Goal: Check status: Check status

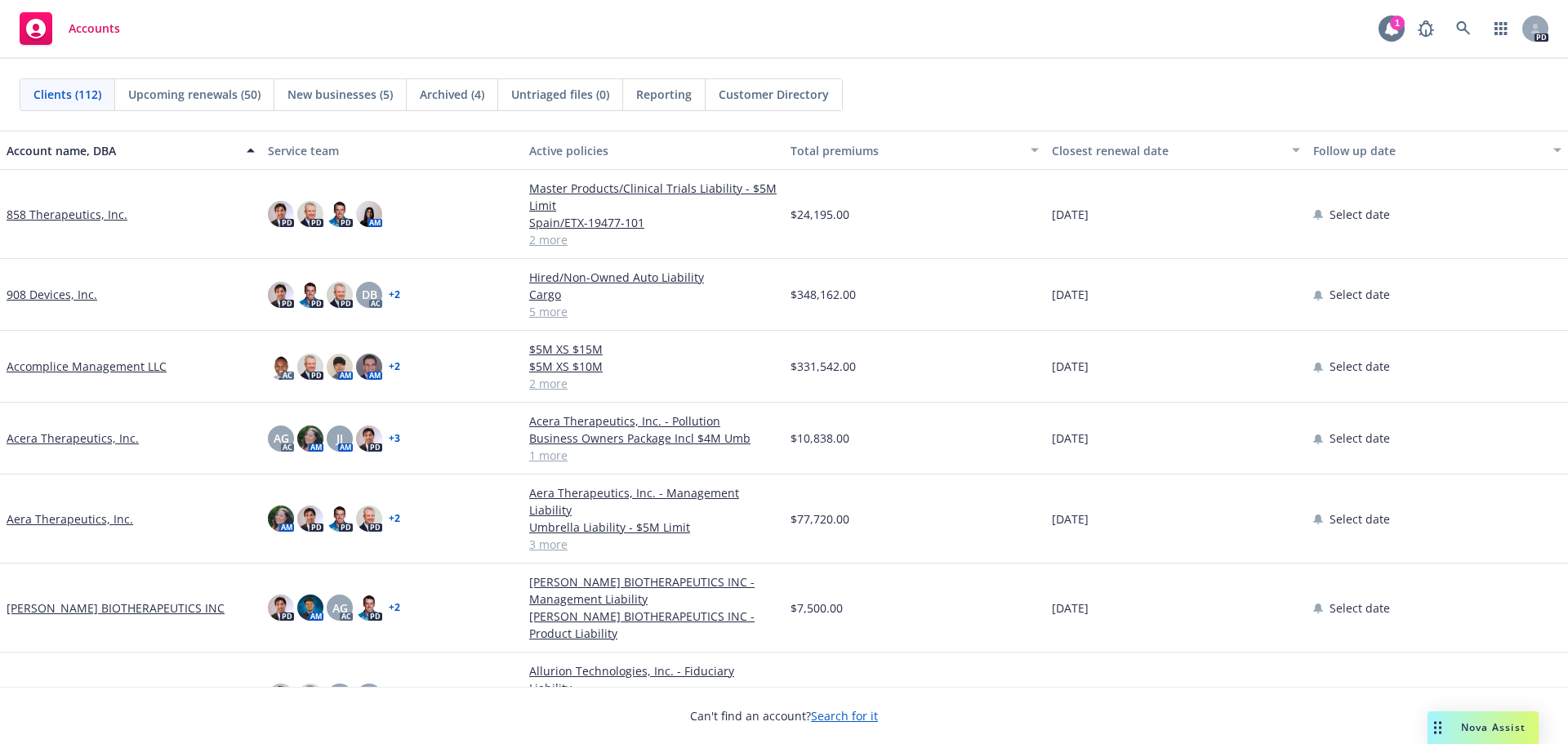
click at [1386, 28] on icon at bounding box center [1391, 28] width 13 height 15
click at [1456, 27] on icon at bounding box center [1463, 28] width 15 height 15
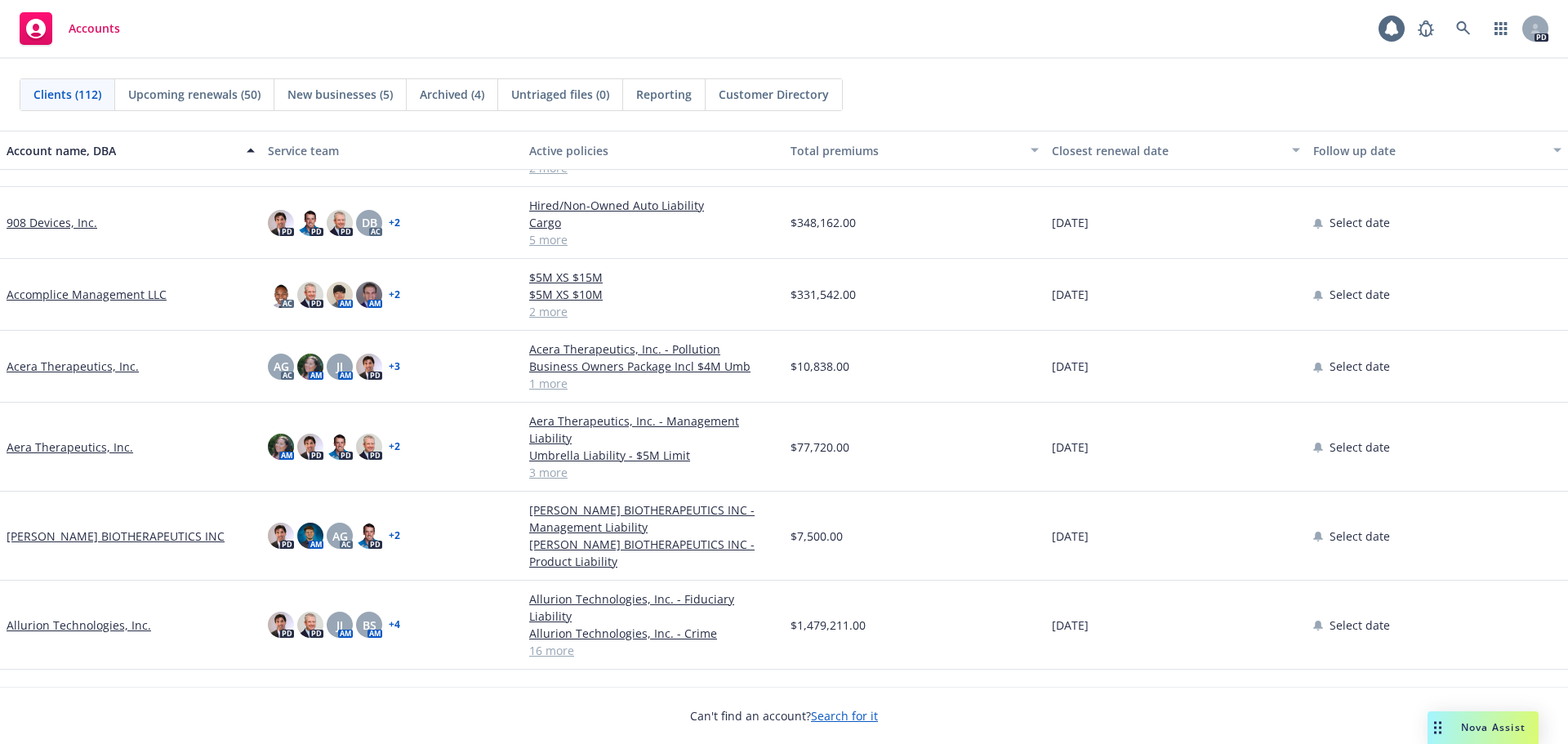
scroll to position [82, 0]
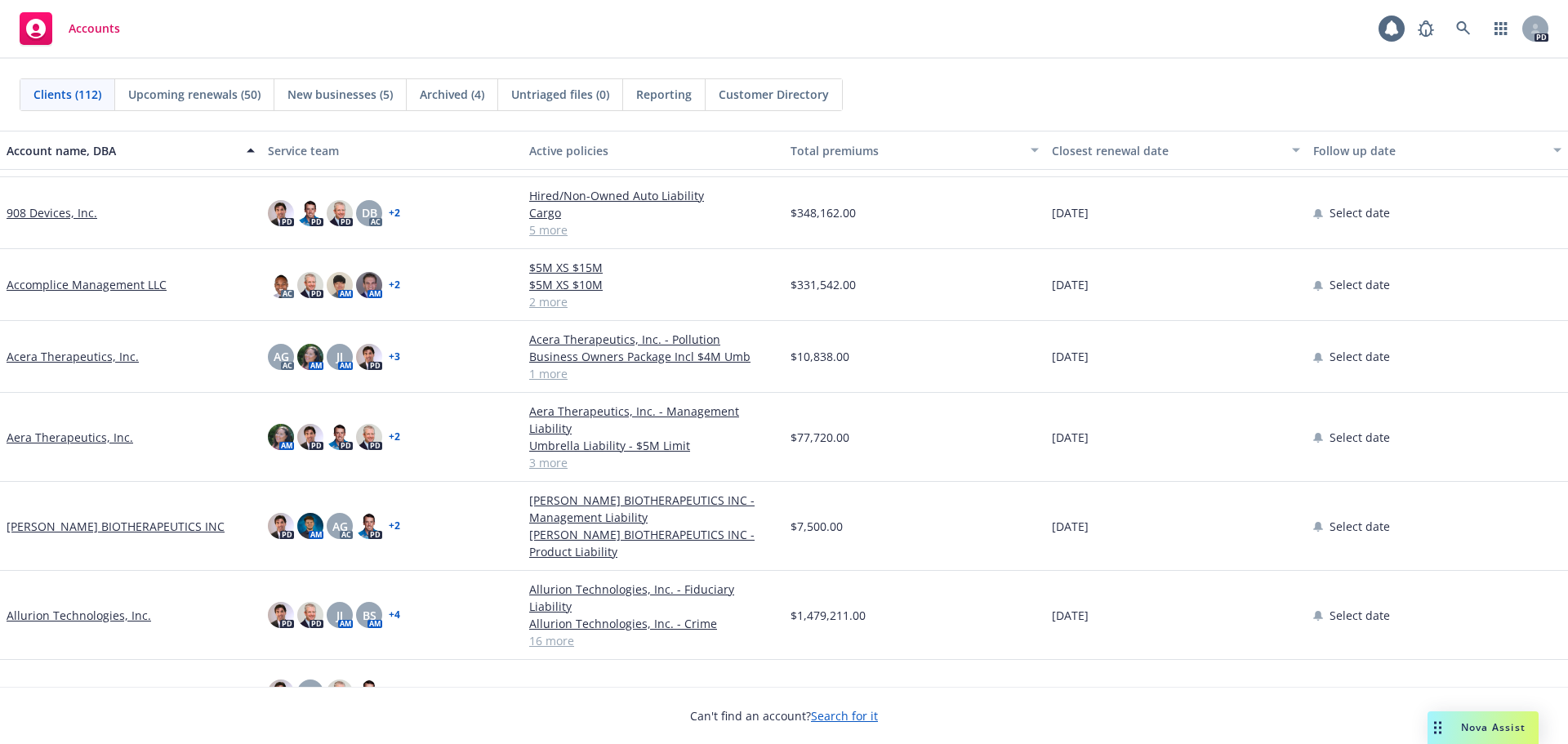
click at [128, 607] on link "Allurion Technologies, Inc." at bounding box center [79, 616] width 145 height 17
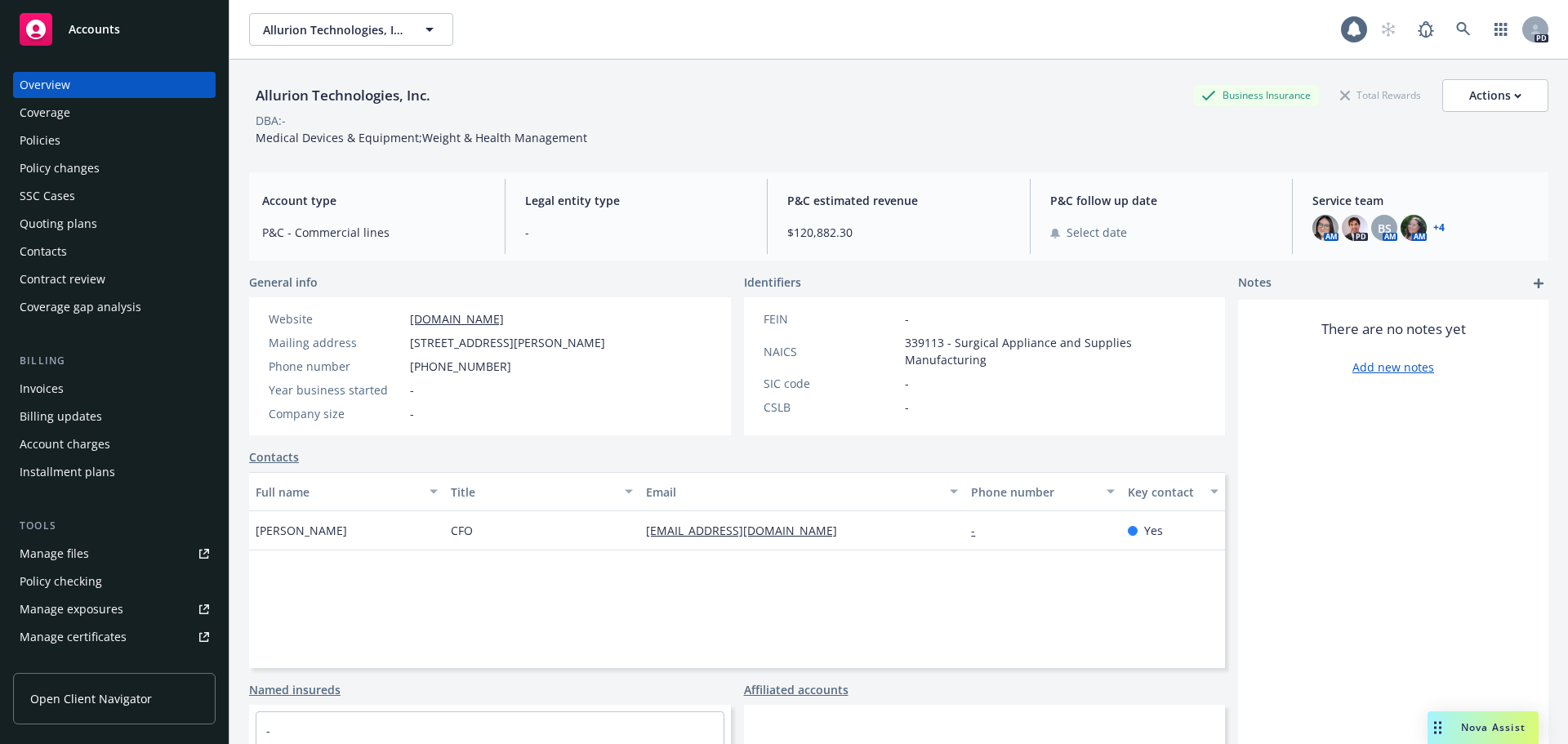
click at [109, 139] on div "Policies" at bounding box center [114, 140] width 189 height 26
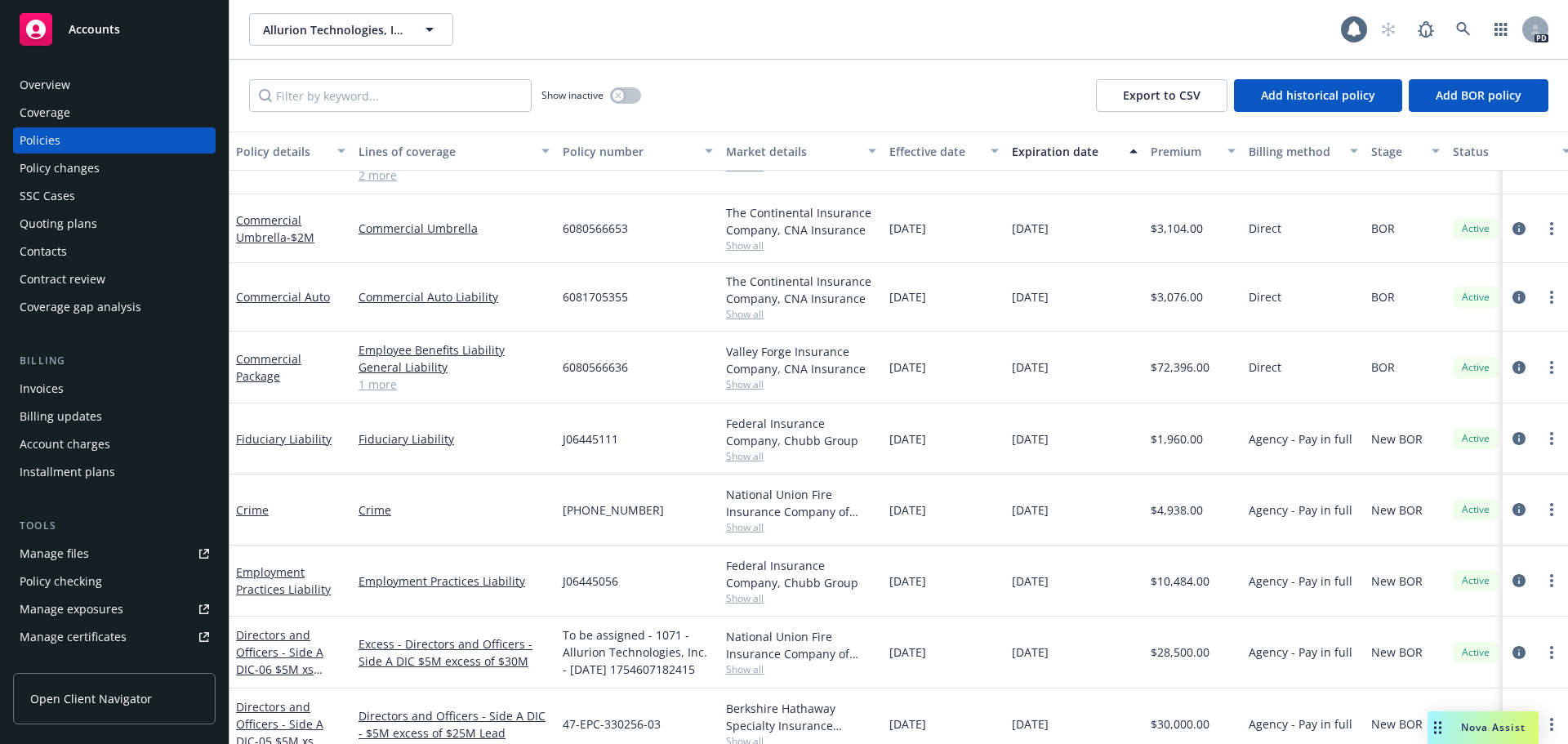
click at [62, 228] on div "Quoting plans" at bounding box center [58, 223] width 78 height 26
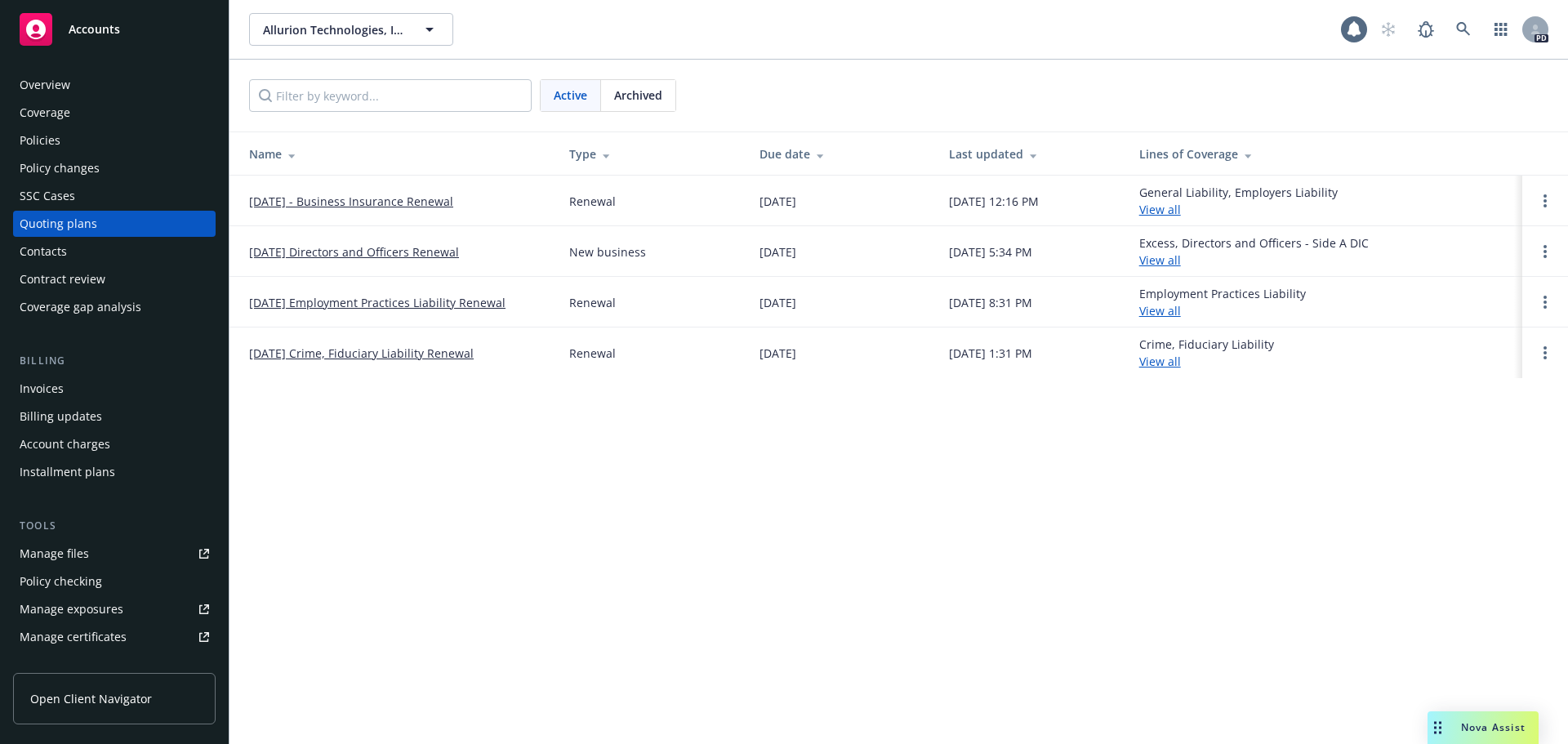
click at [326, 206] on link "[DATE] - Business Insurance Renewal" at bounding box center [351, 201] width 204 height 17
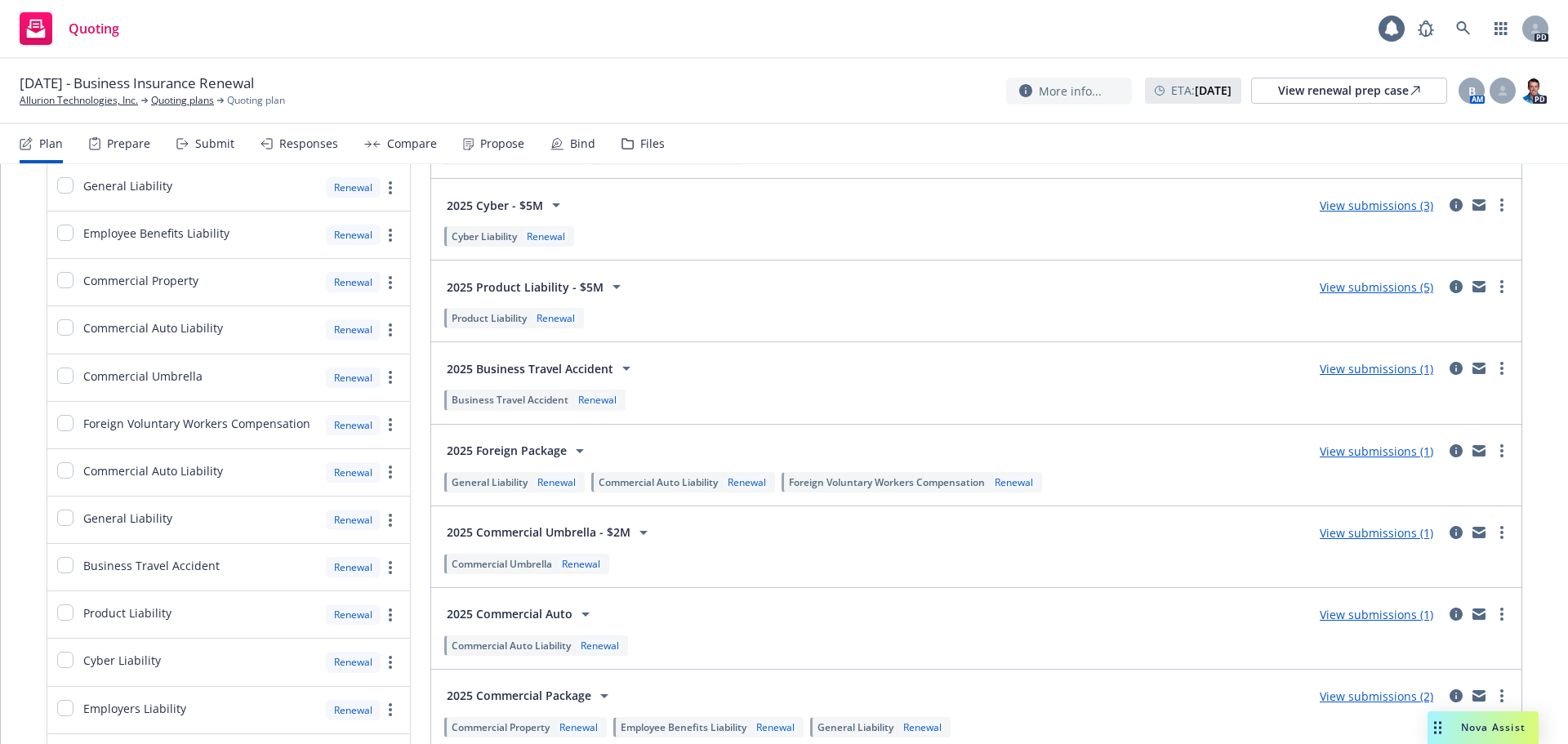
scroll to position [163, 0]
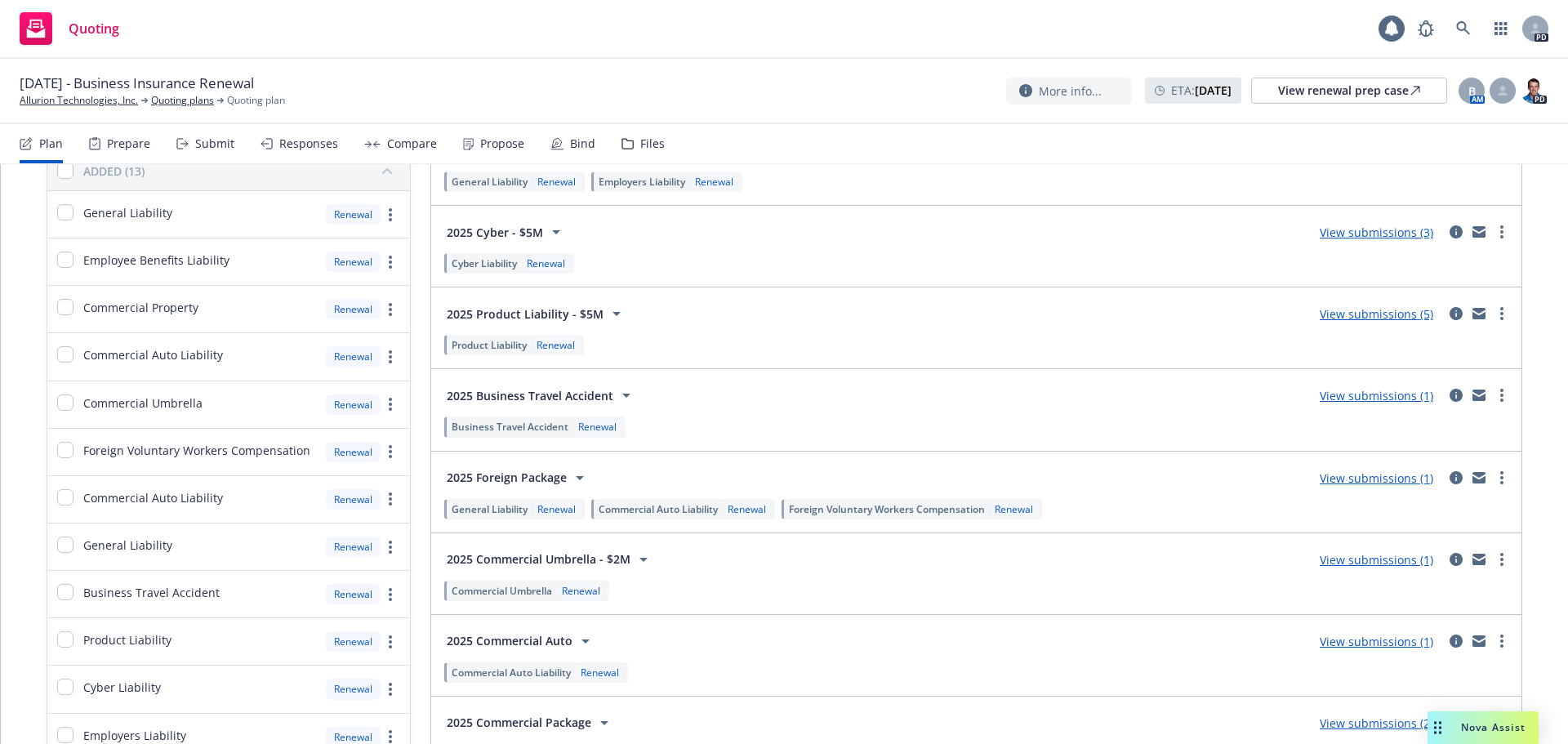
click at [1353, 317] on link "View submissions (5)" at bounding box center [1376, 314] width 114 height 16
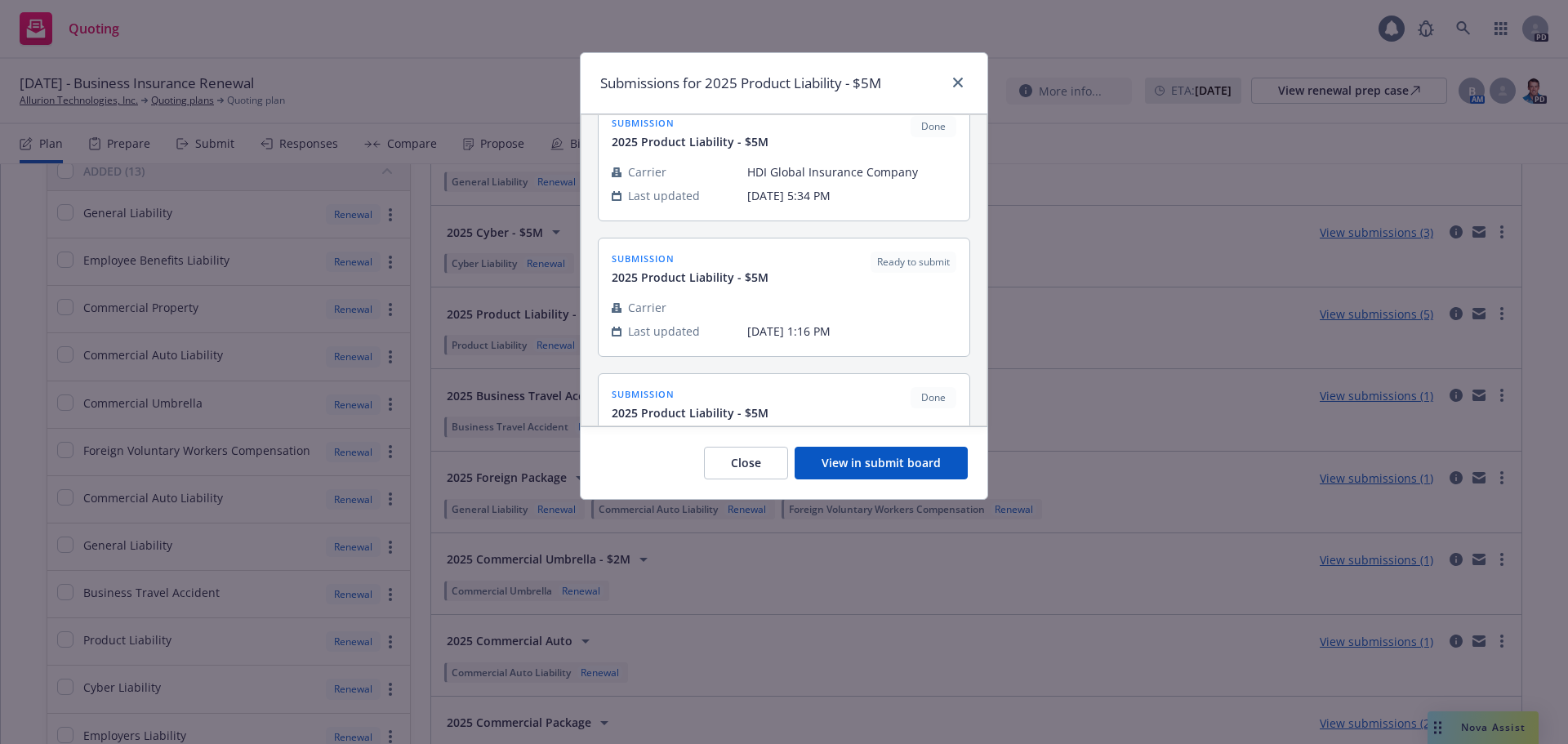
scroll to position [326, 0]
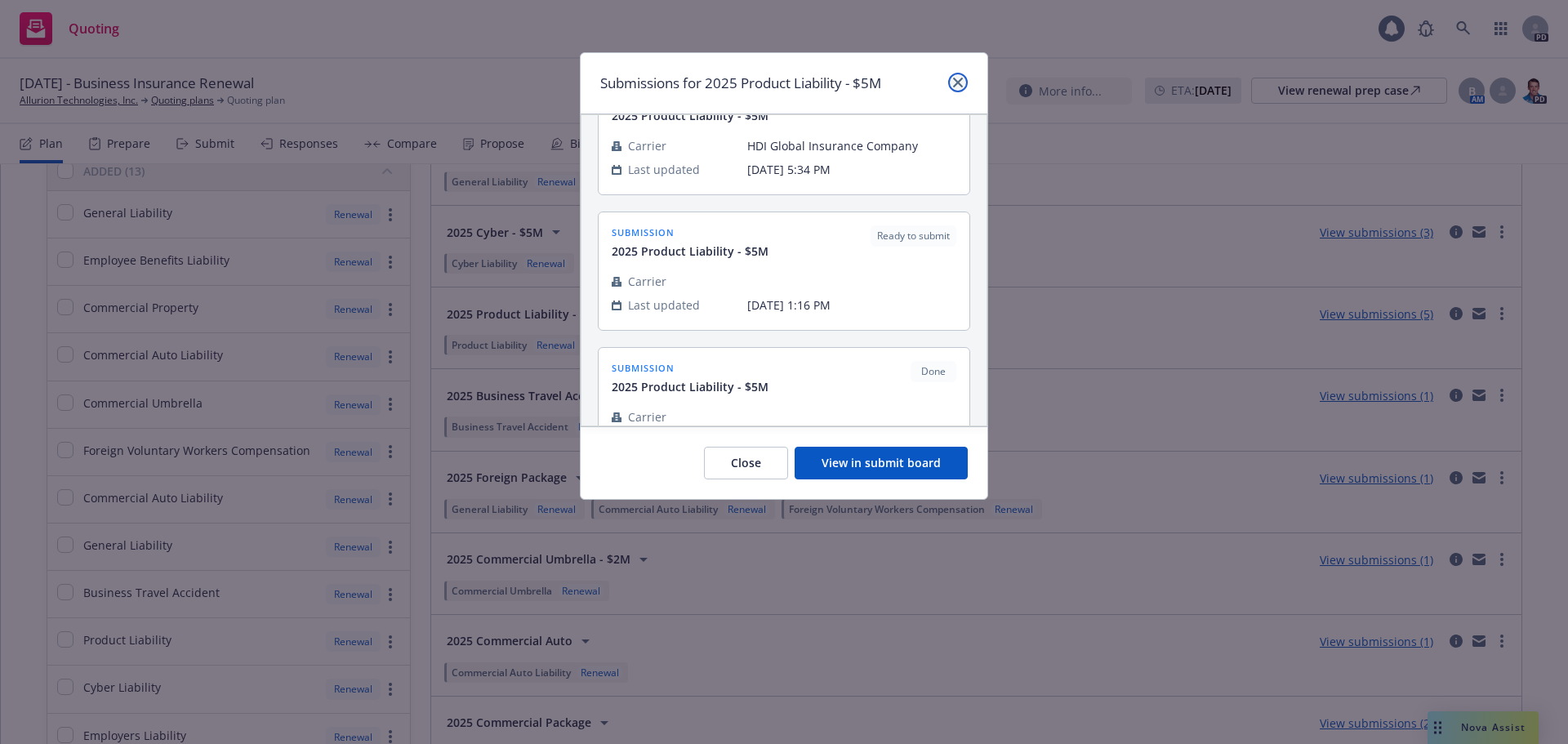
click at [960, 84] on icon "close" at bounding box center [958, 83] width 10 height 10
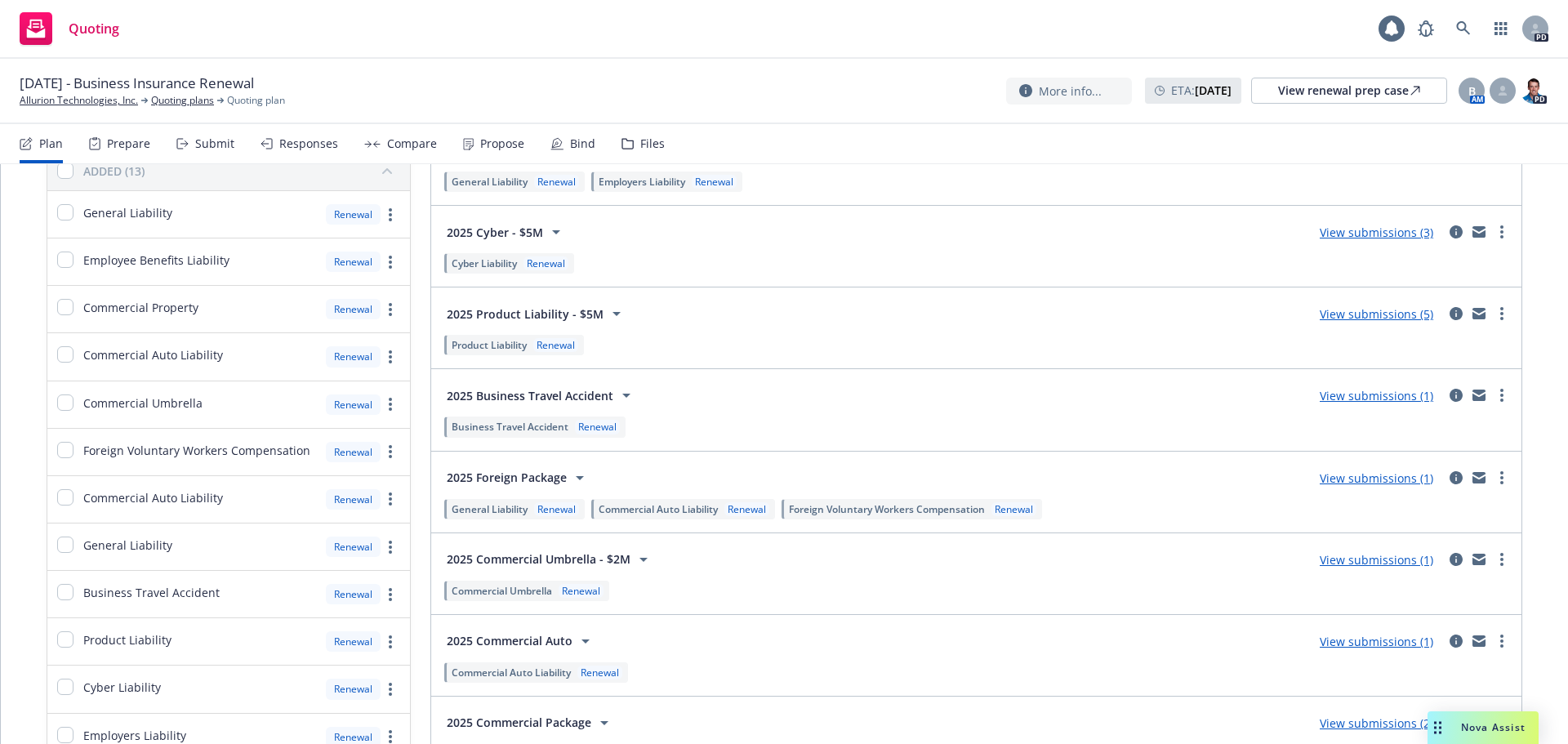
click at [1377, 309] on link "View submissions (5)" at bounding box center [1376, 314] width 114 height 16
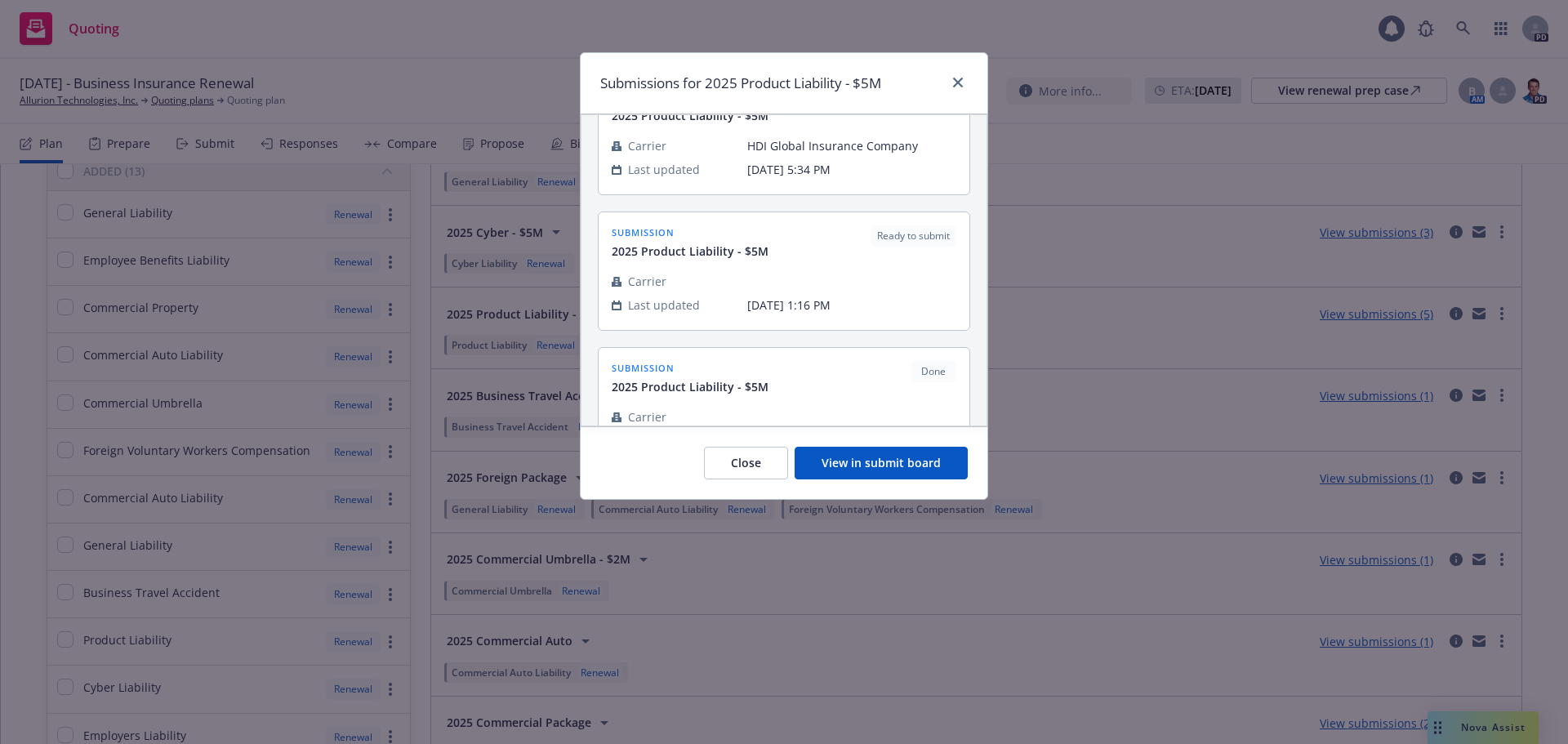
click at [953, 72] on div "Submissions for 2025 Product Liability - $5M" at bounding box center [784, 84] width 407 height 61
click at [960, 76] on link "close" at bounding box center [958, 83] width 19 height 19
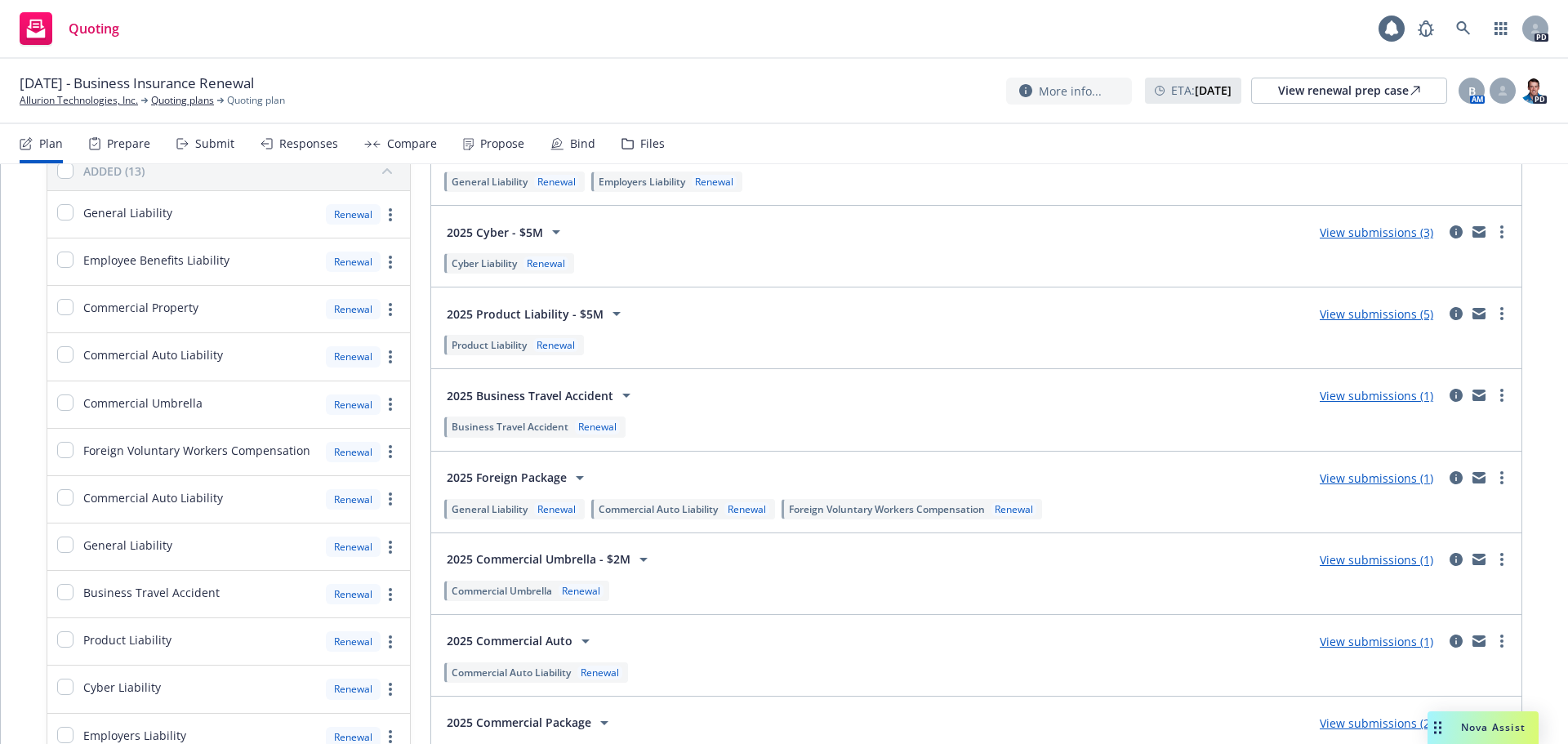
click at [940, 49] on div "Quoting 1 PD" at bounding box center [784, 29] width 1568 height 59
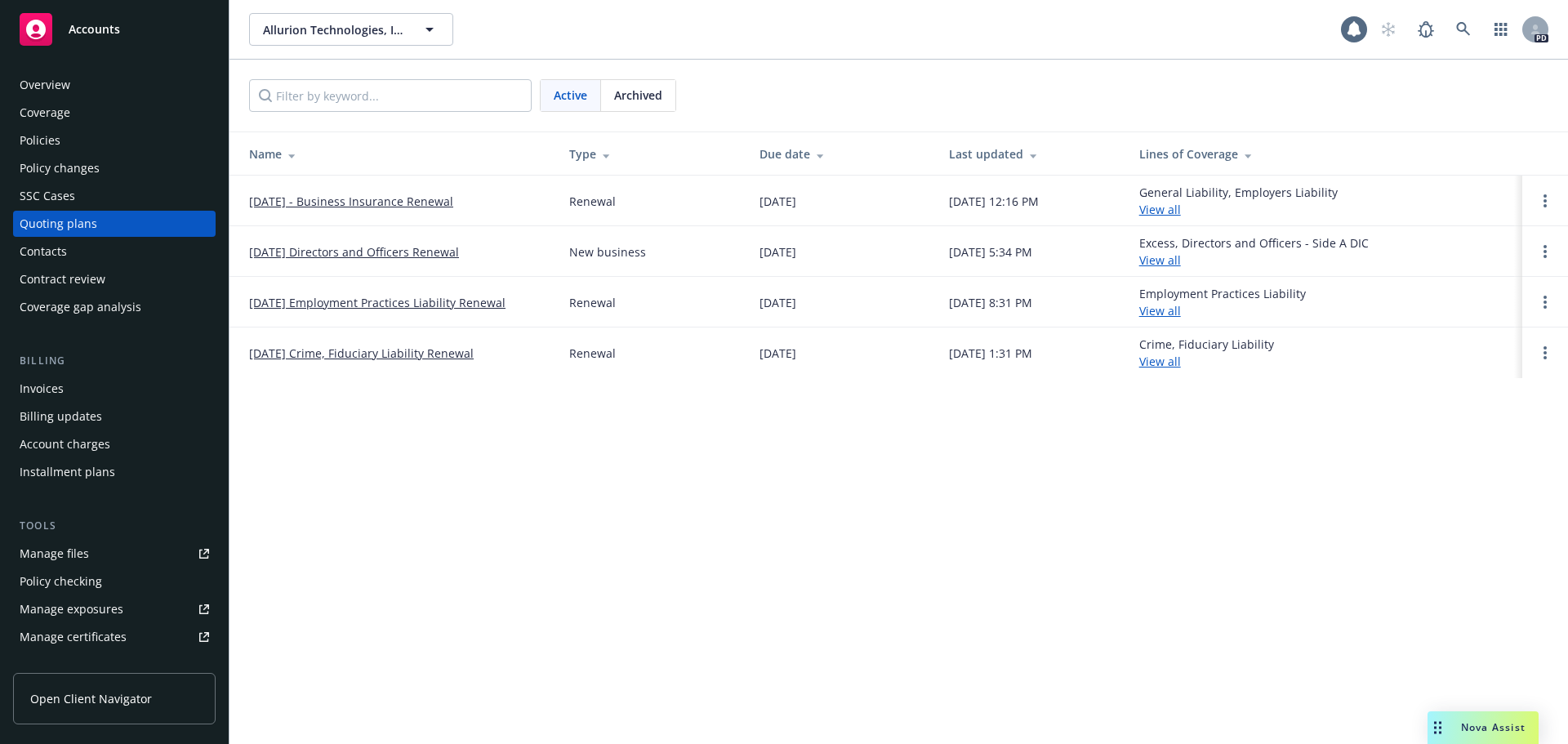
click at [72, 186] on div "SSC Cases" at bounding box center [47, 195] width 55 height 26
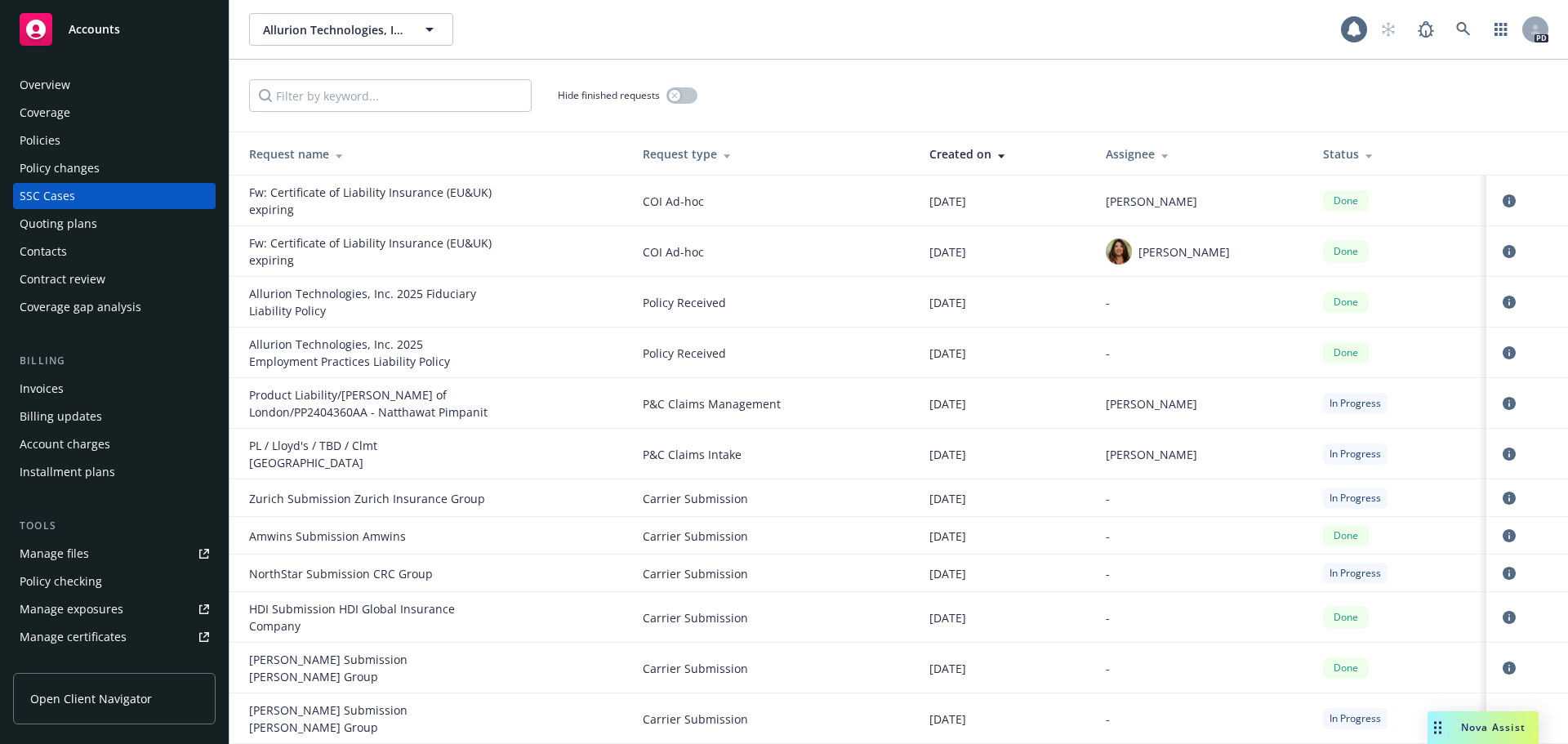
click at [71, 169] on div "Policy changes" at bounding box center [59, 168] width 80 height 26
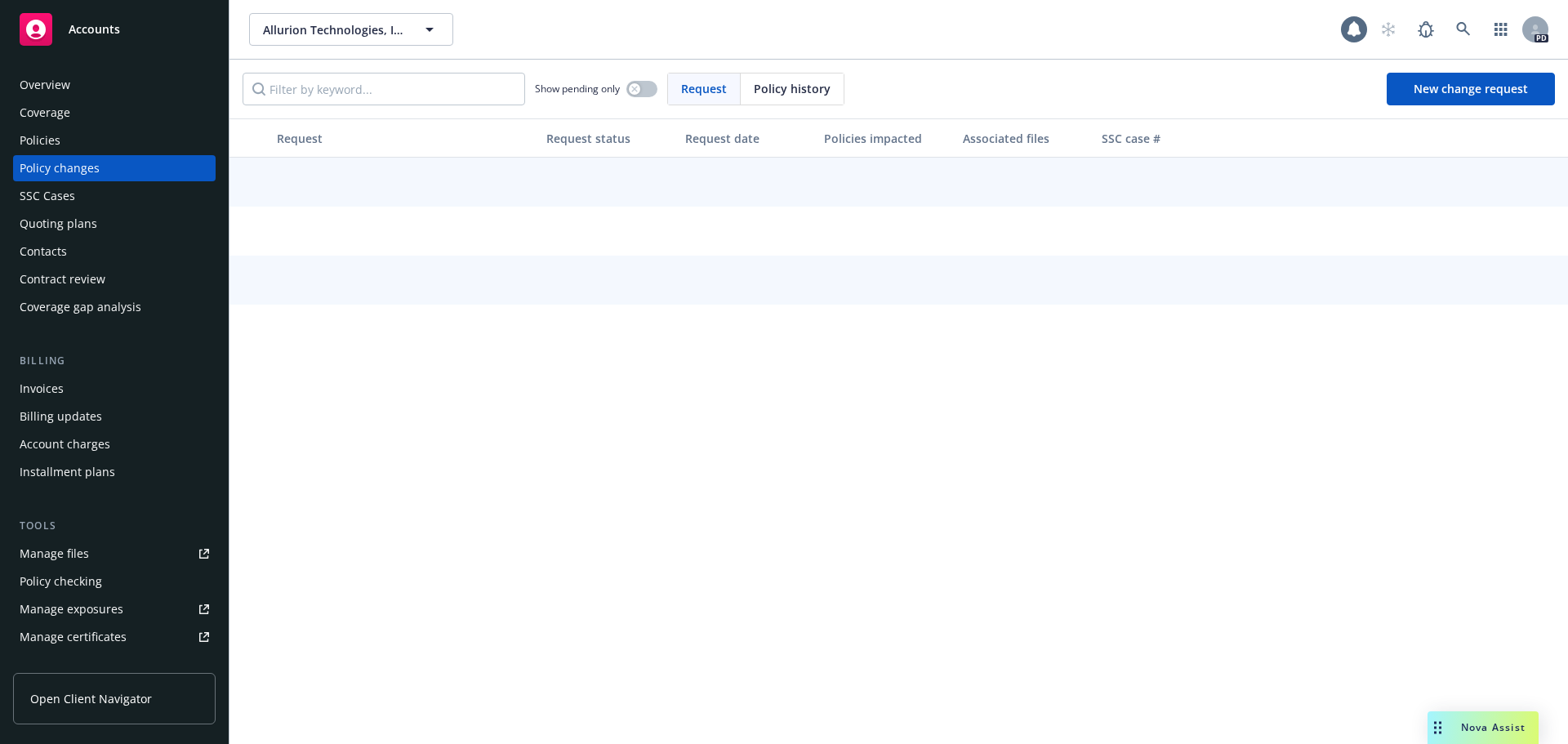
click at [67, 140] on div "Policies" at bounding box center [114, 140] width 189 height 26
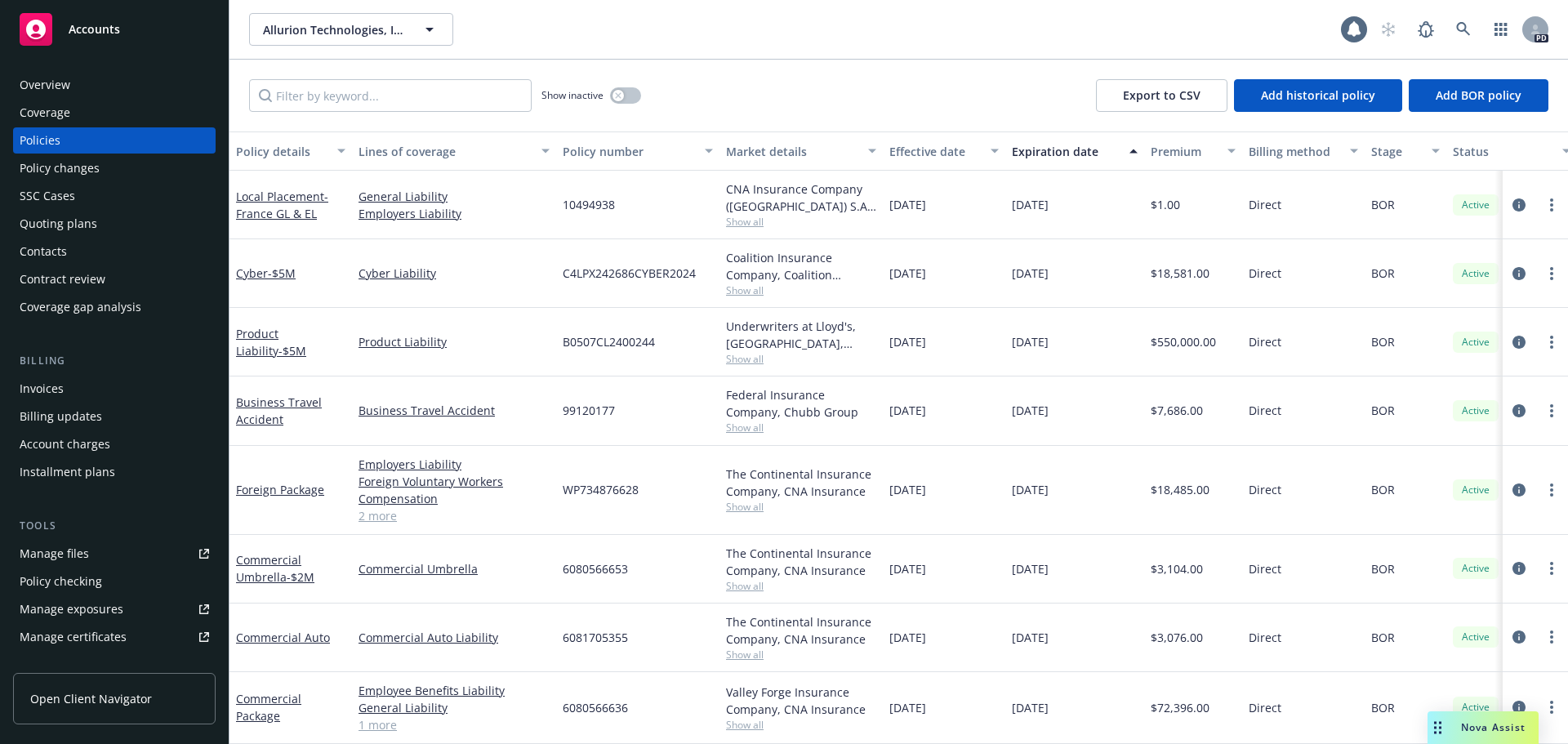
click at [67, 114] on div "Coverage" at bounding box center [45, 113] width 51 height 26
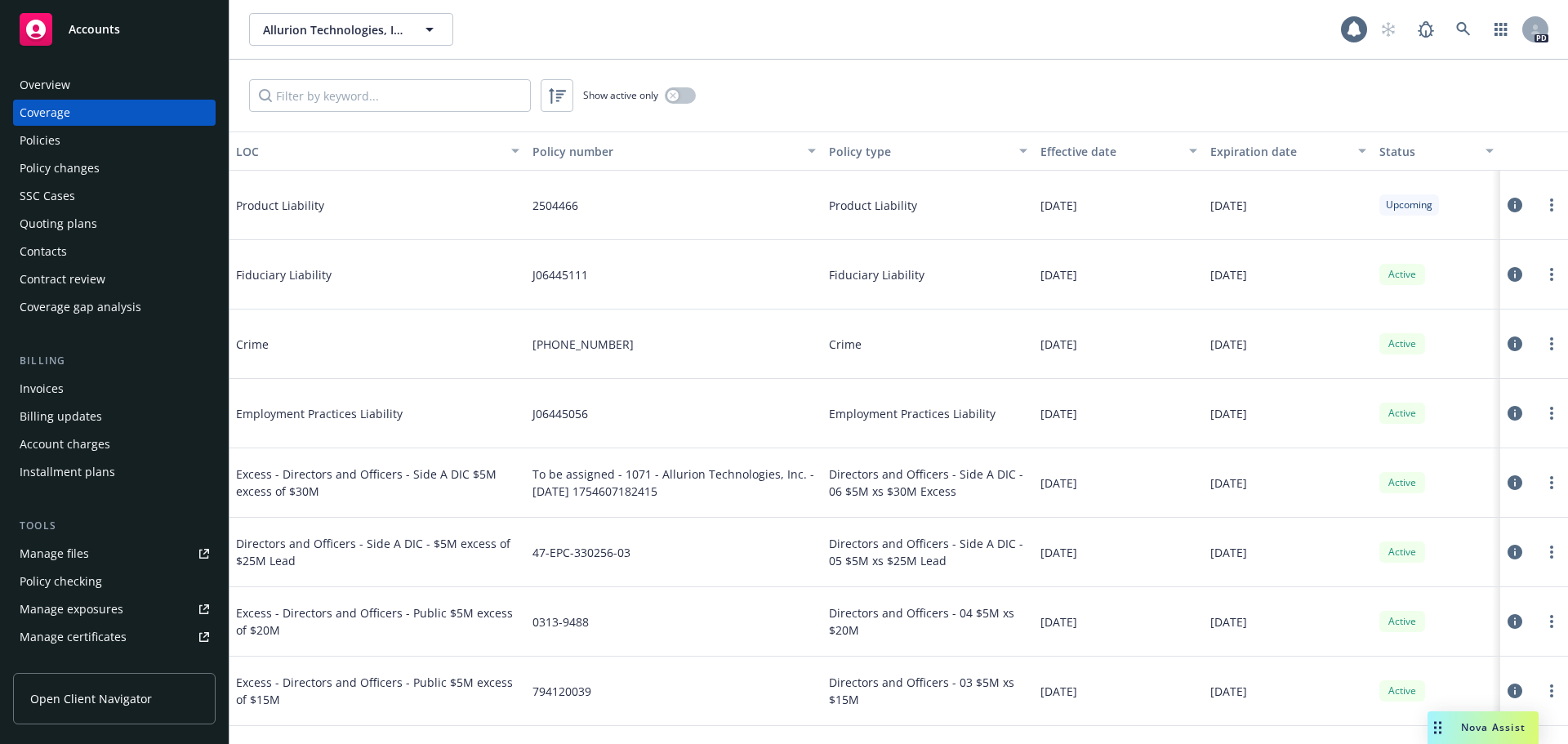
click at [69, 91] on div "Overview" at bounding box center [45, 85] width 51 height 26
